Goal: Task Accomplishment & Management: Complete application form

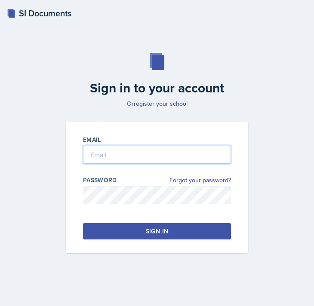
click at [132, 151] on input "email" at bounding box center [157, 155] width 148 height 18
type input "[EMAIL_ADDRESS][DOMAIN_NAME]"
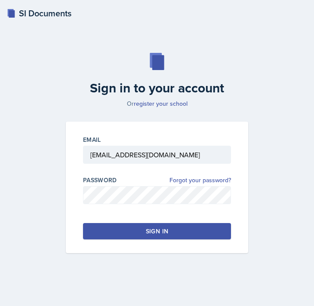
click at [175, 234] on button "Sign in" at bounding box center [157, 231] width 148 height 16
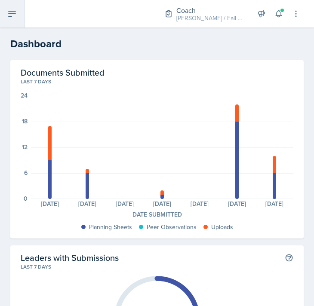
click at [10, 15] on icon at bounding box center [12, 14] width 10 height 10
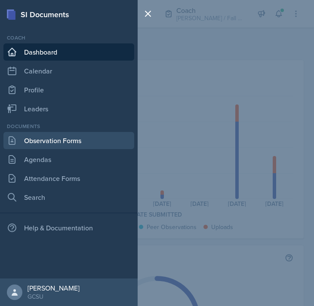
click at [57, 138] on link "Observation Forms" at bounding box center [68, 140] width 131 height 17
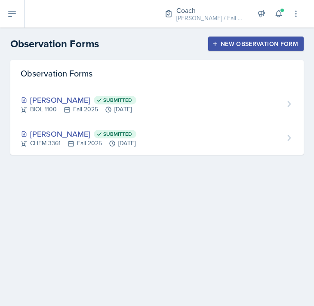
click at [249, 45] on div "New Observation Form" at bounding box center [256, 43] width 84 height 7
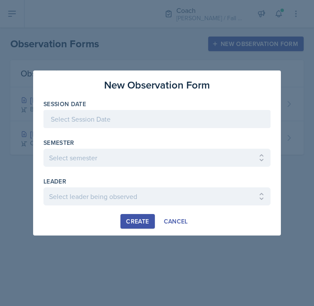
click at [133, 113] on div at bounding box center [156, 119] width 227 height 18
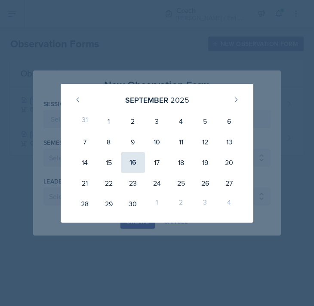
click at [127, 160] on div "16" at bounding box center [133, 162] width 24 height 21
type input "[DATE]"
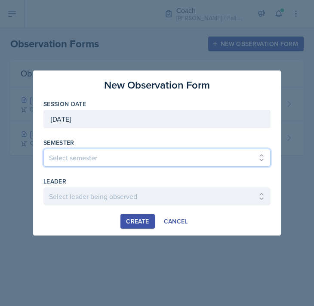
click at [90, 159] on select "Select semester All Spring 2020 Fall 2023 Spring 2019 Spring 2018 Fall 2017 Spr…" at bounding box center [156, 158] width 227 height 18
select select "986fdc3e-2246-4ffd-9cb8-78666de4ebed"
click at [43, 149] on select "Select semester All Spring 2020 Fall 2023 Spring 2019 Spring 2018 Fall 2017 Spr…" at bounding box center [156, 158] width 227 height 18
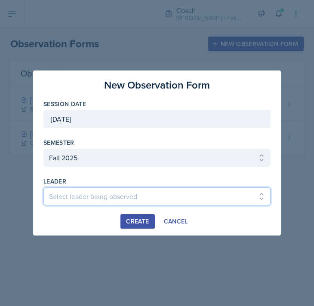
click at [75, 201] on select "Select leader being observed [PERSON_NAME] / MATH 1113 / [PERSON_NAME] [PERSON_…" at bounding box center [156, 197] width 227 height 18
select select "c3c0a446-2cb1-4b24-bea8-317bf2df7e4e"
click at [43, 188] on select "Select leader being observed [PERSON_NAME] / MATH 1113 / [PERSON_NAME] [PERSON_…" at bounding box center [156, 197] width 227 height 18
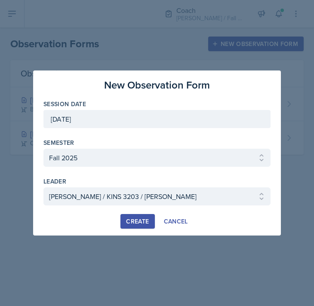
click at [143, 218] on div "Create" at bounding box center [137, 221] width 23 height 7
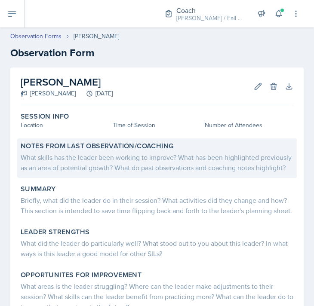
click at [92, 164] on div "What skills has the leader been working to improve? What has been highlighted p…" at bounding box center [157, 162] width 273 height 21
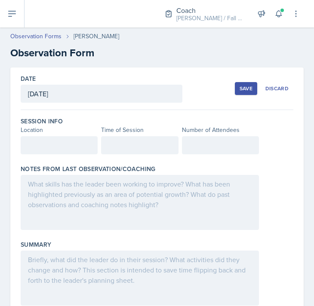
click at [56, 144] on div at bounding box center [59, 145] width 77 height 18
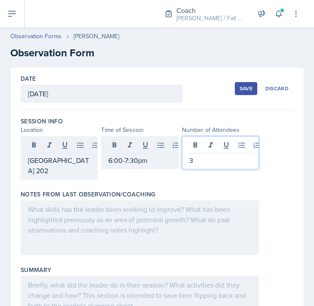
click at [72, 222] on div at bounding box center [140, 227] width 238 height 55
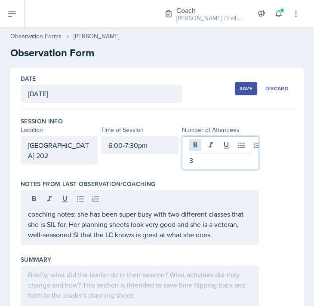
click at [200, 147] on div "3" at bounding box center [220, 152] width 77 height 33
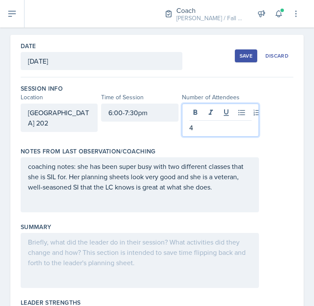
scroll to position [34, 0]
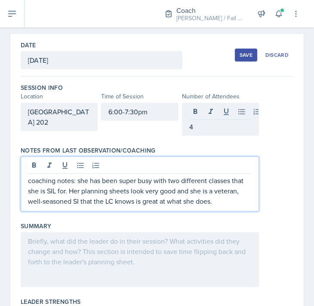
click at [234, 185] on p "coaching notes: she has been super busy with two different classes that she is …" at bounding box center [140, 190] width 224 height 31
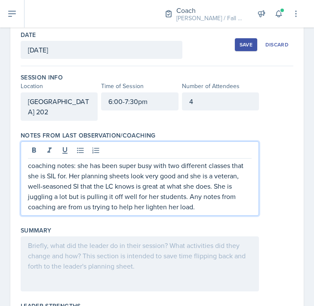
click at [283, 202] on div "coaching notes: she has been super busy with two different classes that she is …" at bounding box center [157, 178] width 273 height 74
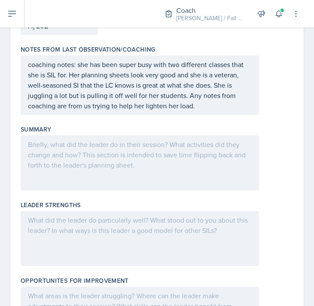
click at [149, 172] on div at bounding box center [140, 162] width 238 height 55
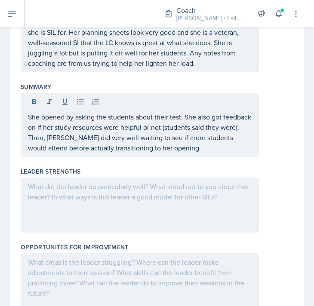
scroll to position [174, 0]
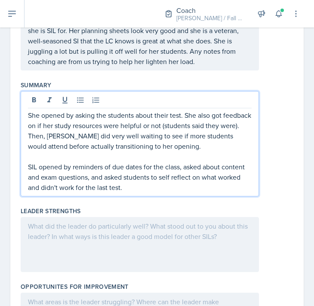
click at [209, 241] on div at bounding box center [140, 244] width 238 height 55
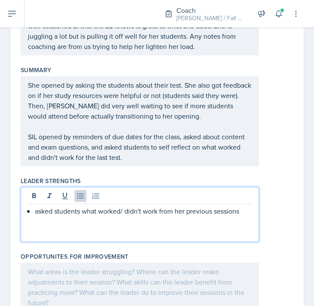
scroll to position [204, 0]
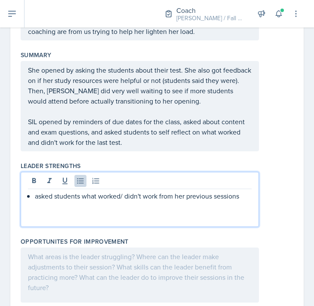
click at [163, 148] on p "SIL opened by reminders of due dates for the class, asked about content and exa…" at bounding box center [140, 132] width 224 height 31
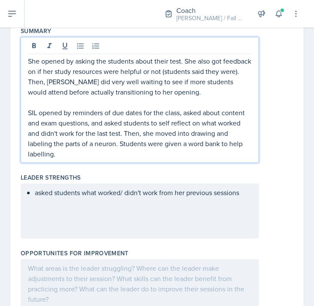
click at [248, 193] on p "asked students what worked/ didn't work from her previous sessions" at bounding box center [143, 193] width 217 height 10
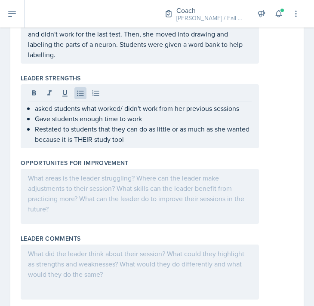
scroll to position [312, 0]
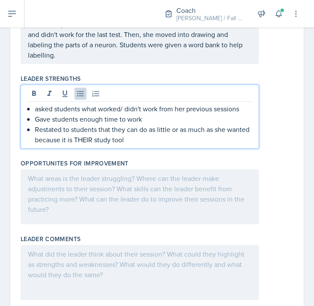
click at [100, 187] on div at bounding box center [140, 196] width 238 height 55
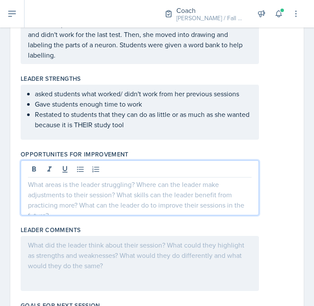
scroll to position [327, 0]
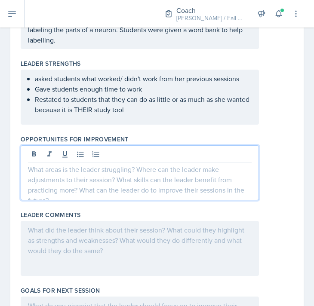
click at [134, 110] on p "Restated to students that they can do as little or as much as she wanted becaus…" at bounding box center [143, 104] width 217 height 21
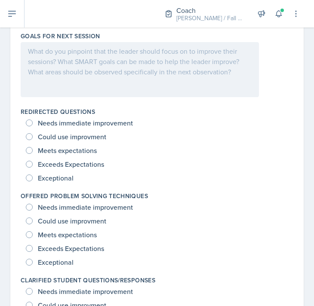
click at [69, 179] on span "Exceptional" at bounding box center [56, 178] width 36 height 9
click at [33, 179] on input "Exceptional" at bounding box center [29, 178] width 7 height 7
radio input "true"
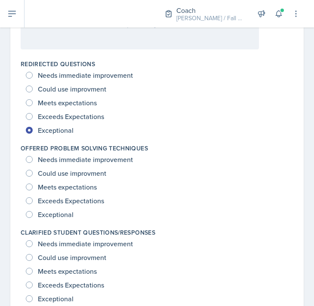
click at [66, 216] on span "Exceptional" at bounding box center [56, 214] width 36 height 9
click at [33, 216] on input "Exceptional" at bounding box center [29, 214] width 7 height 7
radio input "true"
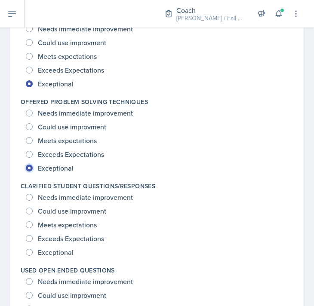
scroll to position [692, 0]
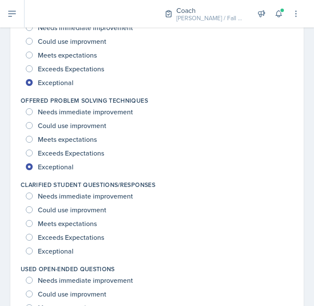
click at [67, 247] on span "Exceptional" at bounding box center [56, 251] width 36 height 9
click at [33, 248] on input "Exceptional" at bounding box center [29, 251] width 7 height 7
radio input "true"
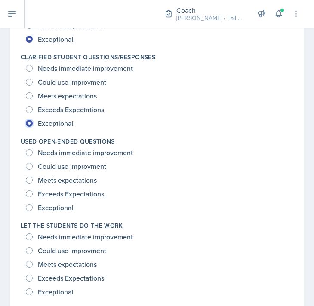
scroll to position [829, 0]
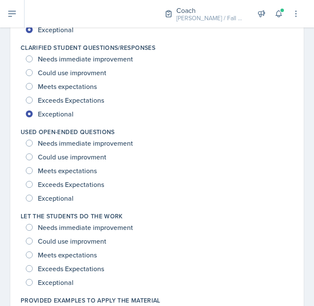
click at [50, 198] on span "Exceptional" at bounding box center [56, 198] width 36 height 9
click at [33, 198] on input "Exceptional" at bounding box center [29, 198] width 7 height 7
radio input "true"
click at [61, 283] on span "Exceptional" at bounding box center [56, 282] width 36 height 9
click at [33, 283] on input "Exceptional" at bounding box center [29, 282] width 7 height 7
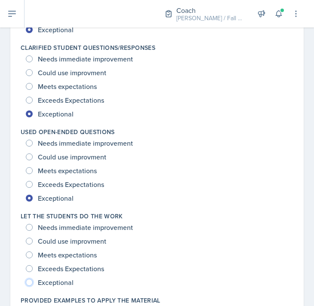
radio input "true"
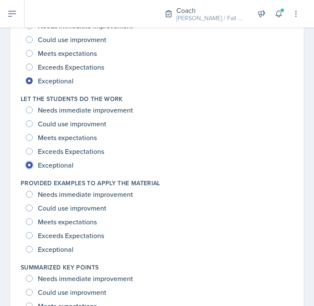
scroll to position [953, 0]
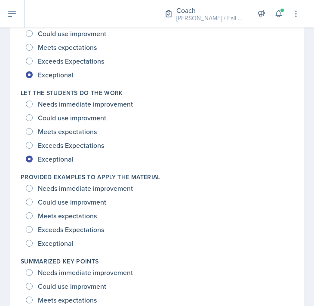
click at [62, 250] on div "Provided Examples To Apply The Material Needs immediate improvement Could use i…" at bounding box center [157, 211] width 273 height 84
click at [59, 246] on span "Exceptional" at bounding box center [56, 243] width 36 height 9
click at [33, 246] on input "Exceptional" at bounding box center [29, 243] width 7 height 7
radio input "true"
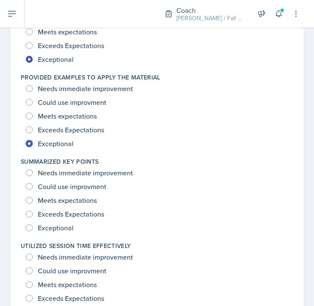
scroll to position [1105, 0]
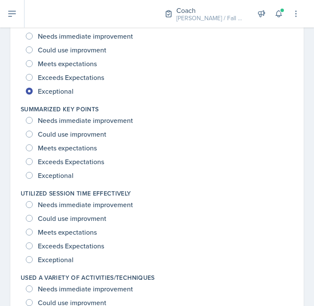
click at [55, 178] on span "Exceptional" at bounding box center [56, 175] width 36 height 9
click at [33, 178] on input "Exceptional" at bounding box center [29, 175] width 7 height 7
radio input "true"
click at [59, 257] on span "Exceptional" at bounding box center [56, 259] width 36 height 9
click at [33, 257] on input "Exceptional" at bounding box center [29, 259] width 7 height 7
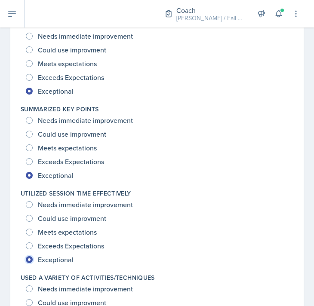
radio input "true"
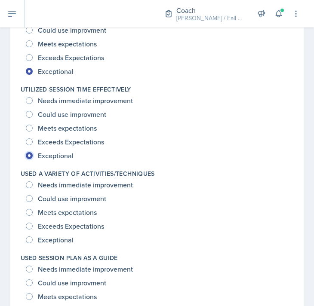
scroll to position [1249, 0]
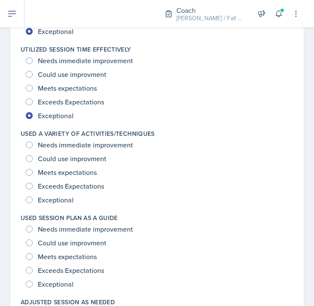
click at [58, 203] on span "Exceptional" at bounding box center [56, 200] width 36 height 9
click at [33, 203] on input "Exceptional" at bounding box center [29, 200] width 7 height 7
radio input "true"
click at [64, 281] on span "Exceptional" at bounding box center [56, 284] width 36 height 9
click at [33, 281] on input "Exceptional" at bounding box center [29, 284] width 7 height 7
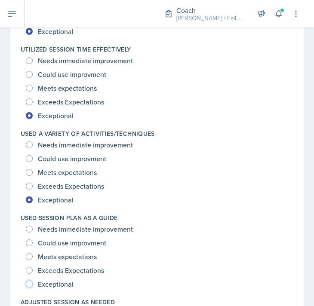
radio input "true"
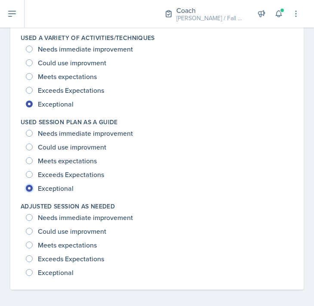
scroll to position [1349, 0]
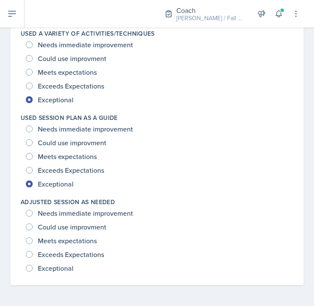
click at [62, 265] on span "Exceptional" at bounding box center [56, 268] width 36 height 9
click at [33, 265] on input "Exceptional" at bounding box center [29, 268] width 7 height 7
radio input "true"
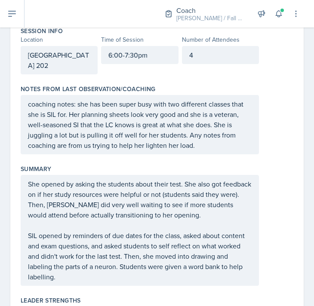
scroll to position [0, 0]
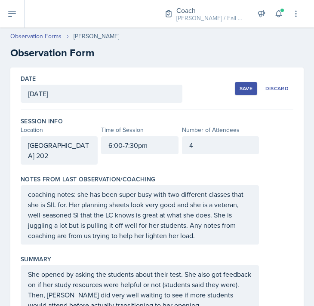
click at [199, 148] on div "4" at bounding box center [220, 145] width 77 height 18
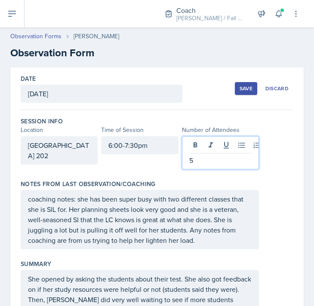
click at [287, 133] on div "Location Time of Session Number of Attendees" at bounding box center [157, 130] width 273 height 9
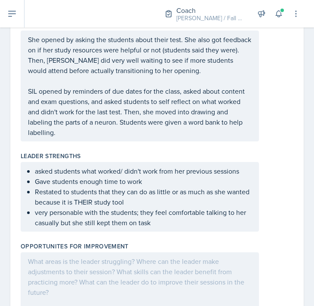
scroll to position [227, 0]
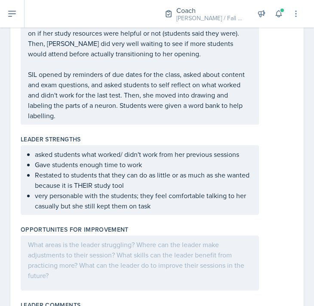
click at [158, 209] on p "very personable with the students; they feel comfortable talking to her casuall…" at bounding box center [143, 201] width 217 height 21
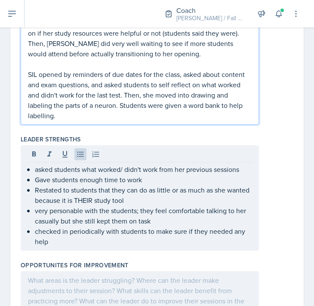
scroll to position [282, 0]
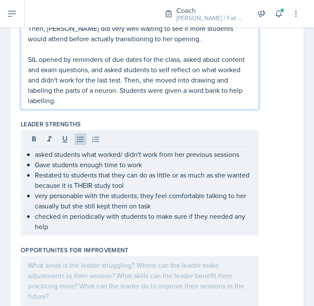
click at [98, 97] on p "SIL opened by reminders of due dates for the class, asked about content and exa…" at bounding box center [140, 80] width 224 height 52
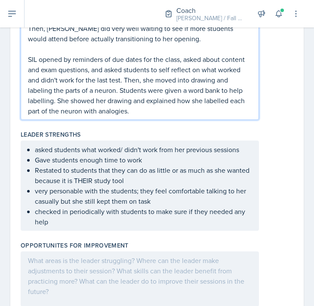
click at [65, 222] on p "checked in periodically with students to make sure if they needed any help" at bounding box center [143, 216] width 217 height 21
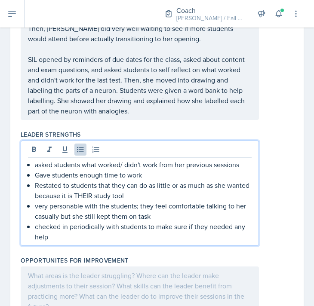
click at [55, 240] on p "checked in periodically with students to make sure if they needed any help" at bounding box center [143, 231] width 217 height 21
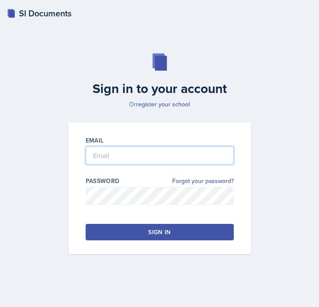
click at [162, 154] on input "email" at bounding box center [160, 155] width 148 height 18
type input "[EMAIL_ADDRESS][DOMAIN_NAME]"
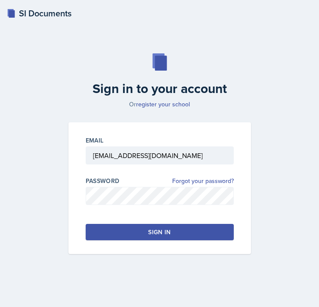
click at [169, 234] on div "Sign in" at bounding box center [159, 232] width 22 height 9
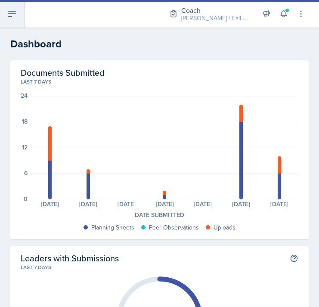
click at [14, 17] on icon at bounding box center [12, 14] width 10 height 10
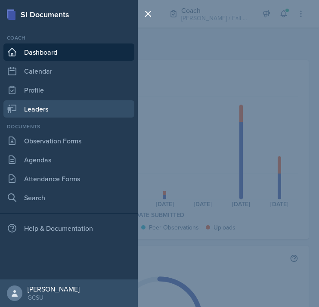
click at [25, 111] on link "Leaders" at bounding box center [68, 108] width 131 height 17
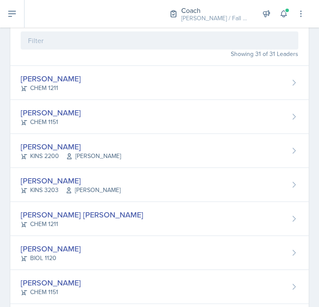
scroll to position [91, 0]
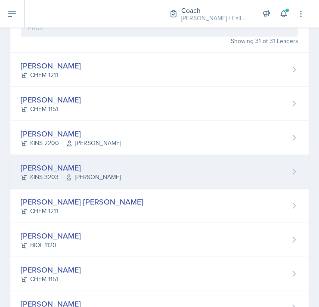
click at [57, 174] on div "KINS 3203 Dr. Massey" at bounding box center [71, 176] width 100 height 9
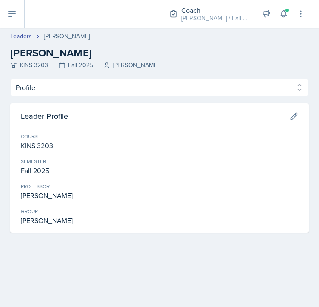
click at [55, 40] on div "[PERSON_NAME]" at bounding box center [67, 36] width 46 height 9
click at [57, 37] on div "[PERSON_NAME]" at bounding box center [67, 36] width 46 height 9
click at [24, 33] on link "Leaders" at bounding box center [21, 36] width 22 height 9
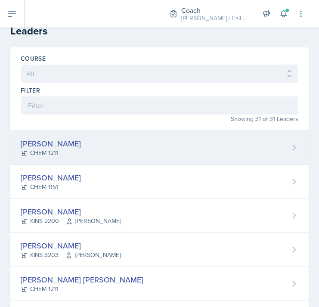
scroll to position [21, 0]
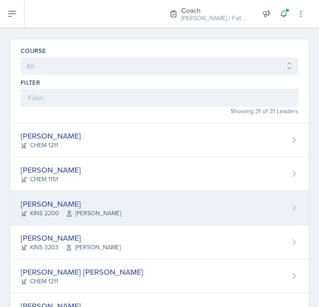
click at [111, 209] on div "Mallory Bates KINS 2200 Dr. Parks" at bounding box center [159, 208] width 298 height 34
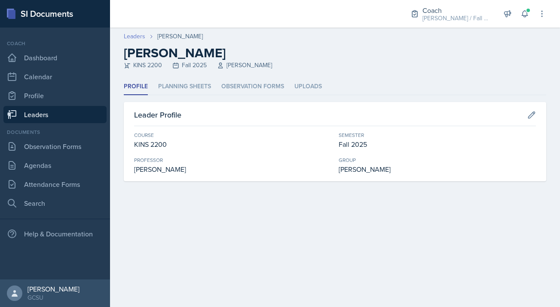
click at [138, 35] on link "Leaders" at bounding box center [135, 36] width 22 height 9
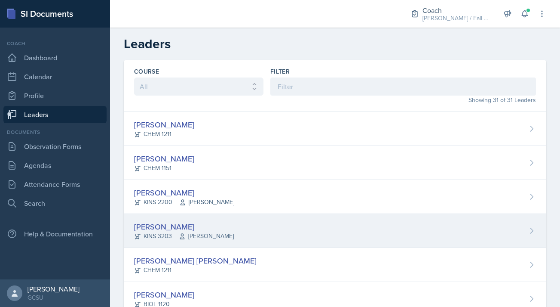
click at [265, 243] on div "Mallory Bates KINS 3203 Dr. Massey" at bounding box center [335, 231] width 423 height 34
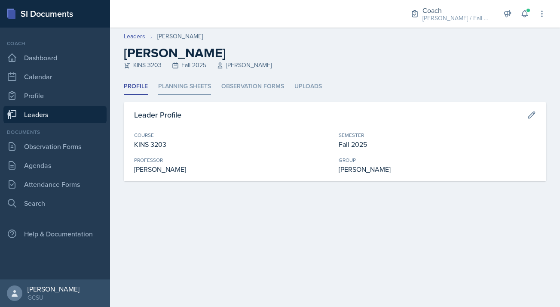
click at [176, 89] on li "Planning Sheets" at bounding box center [184, 86] width 53 height 17
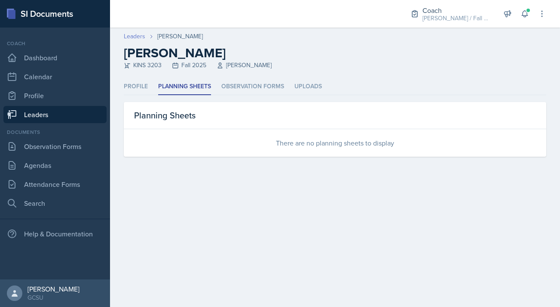
click at [137, 36] on link "Leaders" at bounding box center [135, 36] width 22 height 9
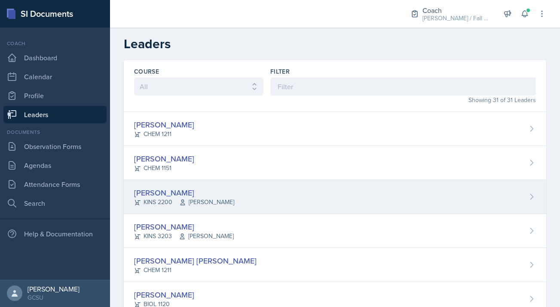
click at [200, 202] on span "Dr. Parks" at bounding box center [206, 201] width 55 height 9
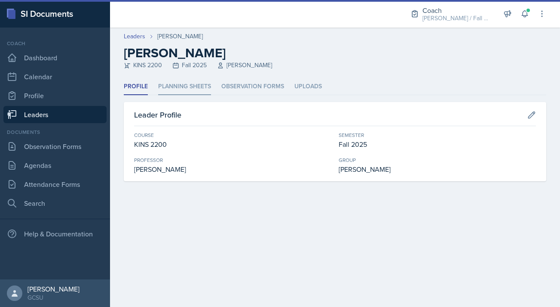
click at [174, 87] on li "Planning Sheets" at bounding box center [184, 86] width 53 height 17
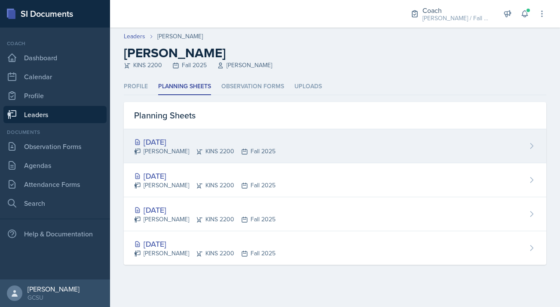
click at [294, 149] on div "Sep 16th, 2025 Mallory Bates KINS 2200 Fall 2025" at bounding box center [335, 146] width 423 height 34
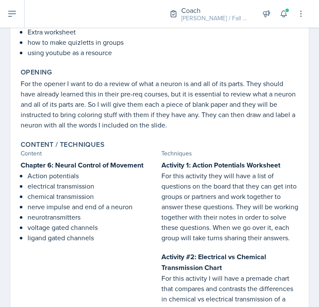
scroll to position [173, 0]
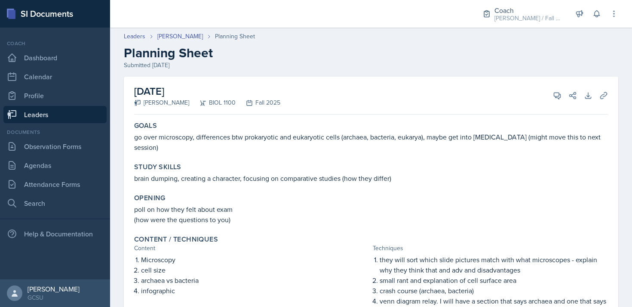
scroll to position [0, 3]
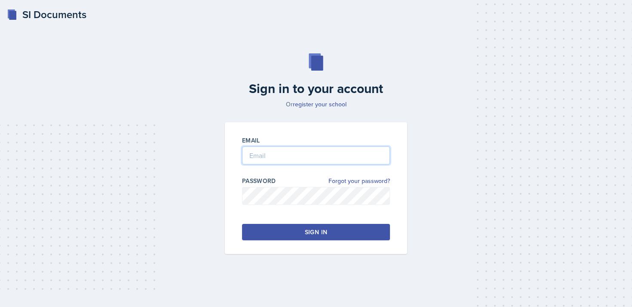
click at [278, 155] on input "email" at bounding box center [316, 155] width 148 height 18
type input "[EMAIL_ADDRESS][DOMAIN_NAME]"
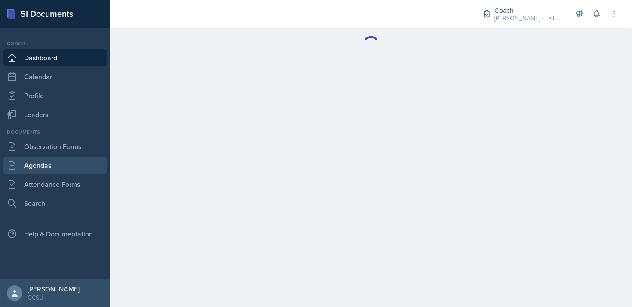
click at [76, 161] on link "Agendas" at bounding box center [54, 165] width 103 height 17
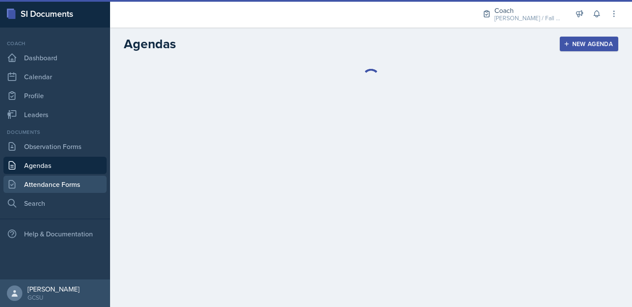
click at [52, 187] on link "Attendance Forms" at bounding box center [54, 183] width 103 height 17
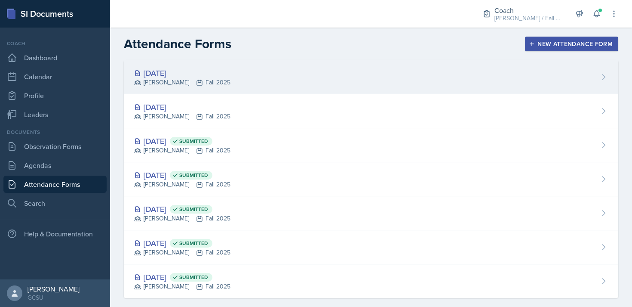
click at [259, 77] on div "Sep 22nd, 2025 BECK Fall 2025" at bounding box center [371, 77] width 495 height 34
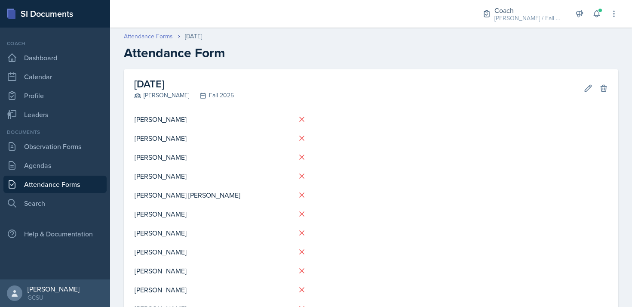
click at [159, 36] on link "Attendance Forms" at bounding box center [148, 36] width 49 height 9
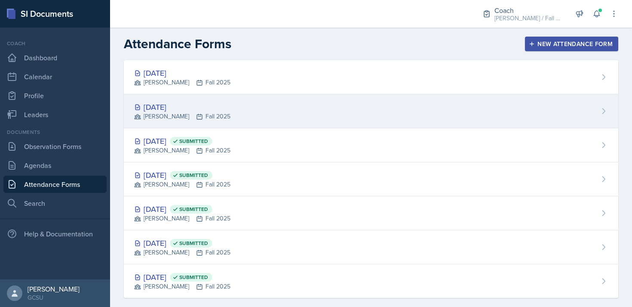
click at [258, 118] on div "Sep 21st, 2025 BECK Fall 2025" at bounding box center [371, 111] width 495 height 34
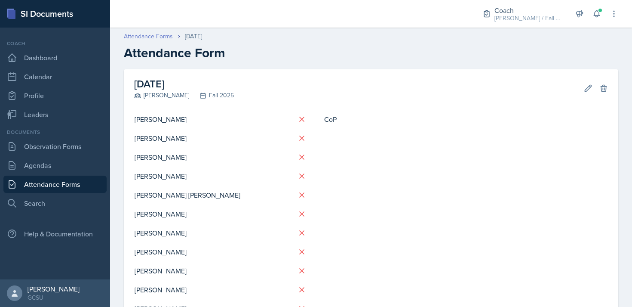
click at [160, 32] on link "Attendance Forms" at bounding box center [148, 36] width 49 height 9
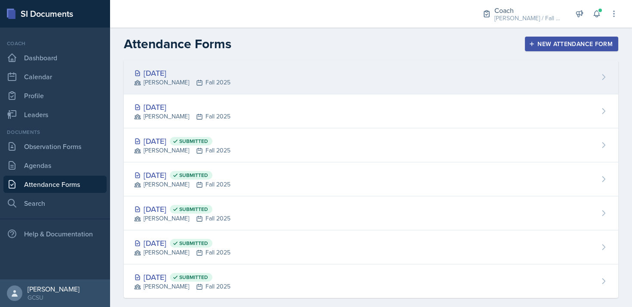
click at [237, 87] on div "Sep 22nd, 2025 BECK Fall 2025" at bounding box center [371, 77] width 495 height 34
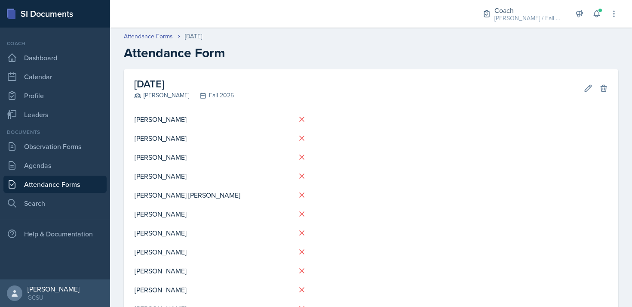
click at [79, 184] on link "Attendance Forms" at bounding box center [54, 183] width 103 height 17
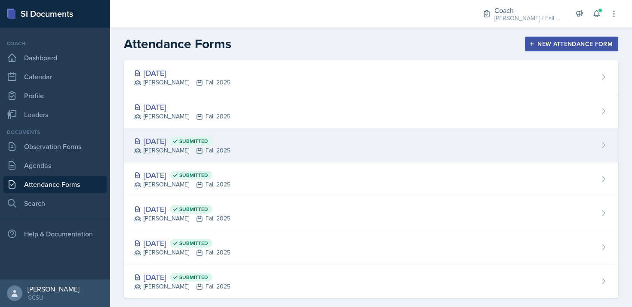
click at [370, 130] on div "Sep 15th, 2025 Submitted BECK Fall 2025" at bounding box center [371, 145] width 495 height 34
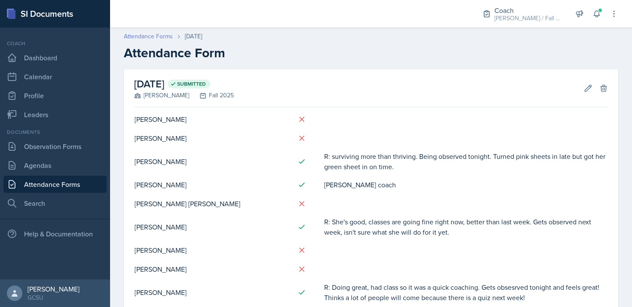
click at [145, 37] on link "Attendance Forms" at bounding box center [148, 36] width 49 height 9
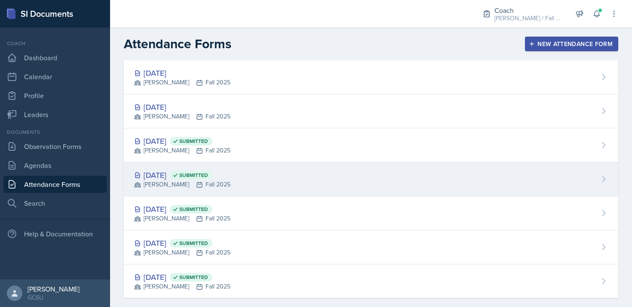
click at [259, 171] on div "Sep 8th, 2025 Submitted BECK Fall 2025" at bounding box center [371, 179] width 495 height 34
